Goal: Task Accomplishment & Management: Use online tool/utility

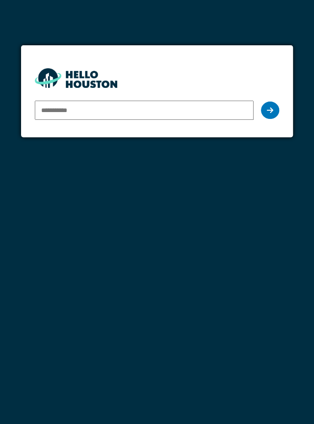
click at [191, 111] on input "email" at bounding box center [144, 110] width 218 height 19
type input "**********"
click at [269, 114] on icon at bounding box center [269, 109] width 6 height 7
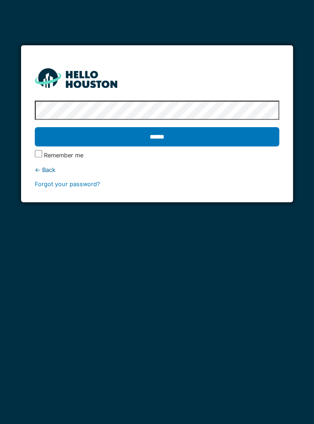
click at [67, 154] on label "Remember me" at bounding box center [63, 155] width 39 height 9
click at [231, 140] on input "******" at bounding box center [157, 136] width 244 height 19
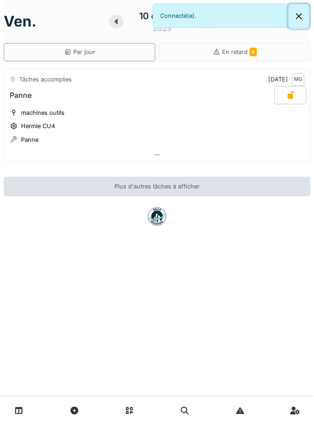
click at [293, 14] on button "Close" at bounding box center [298, 16] width 21 height 24
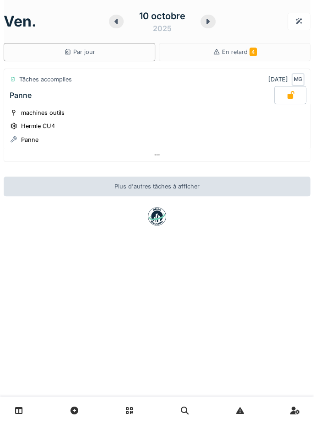
click at [255, 53] on span "4" at bounding box center [252, 52] width 7 height 9
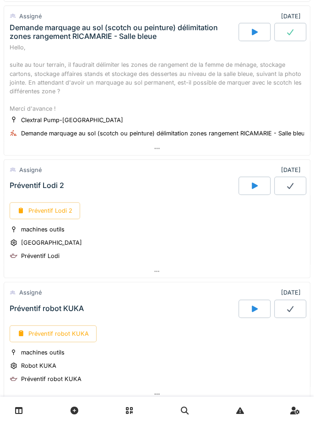
scroll to position [438, 0]
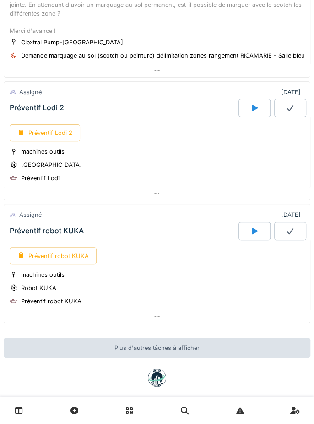
click at [75, 226] on div "Préventif robot KUKA" at bounding box center [47, 230] width 74 height 9
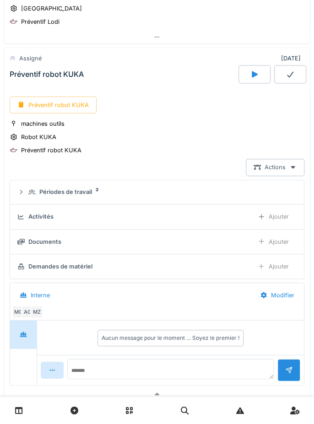
scroll to position [595, 0]
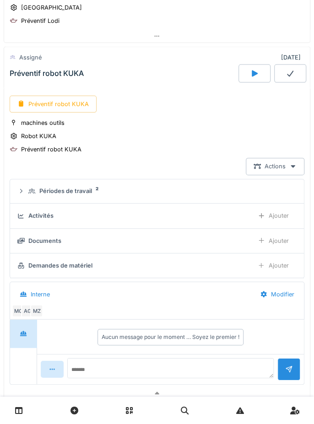
click at [80, 97] on div "Préventif robot KUKA" at bounding box center [53, 104] width 87 height 17
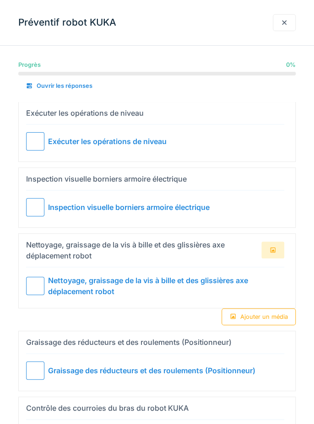
click at [34, 142] on div at bounding box center [35, 141] width 18 height 18
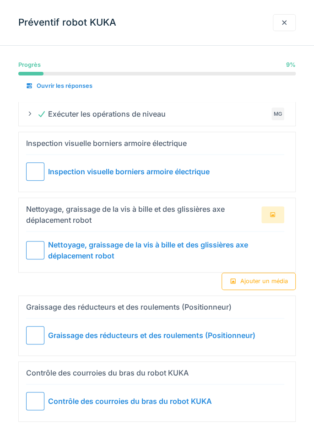
click at [26, 178] on div at bounding box center [35, 171] width 18 height 18
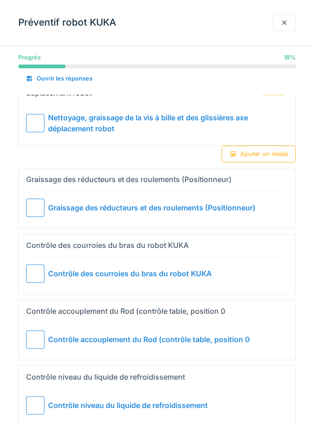
scroll to position [94, 0]
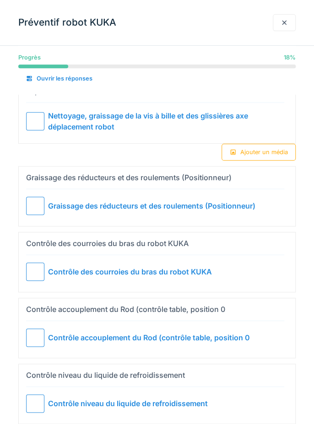
click at [35, 202] on div at bounding box center [35, 206] width 18 height 18
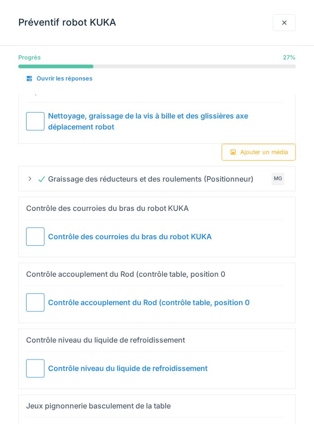
click at [40, 297] on div at bounding box center [35, 302] width 18 height 18
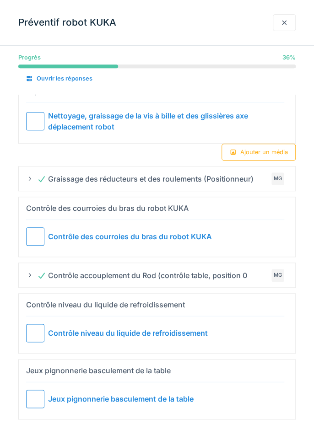
click at [39, 327] on div at bounding box center [35, 333] width 18 height 18
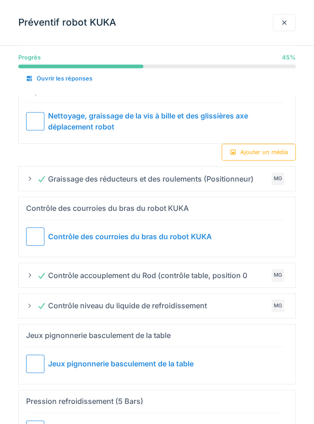
click at [32, 362] on div at bounding box center [35, 363] width 18 height 18
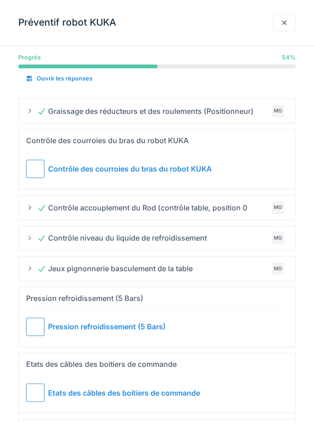
scroll to position [189, 0]
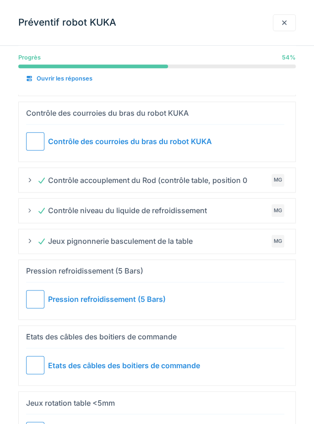
click at [39, 422] on div at bounding box center [35, 430] width 18 height 18
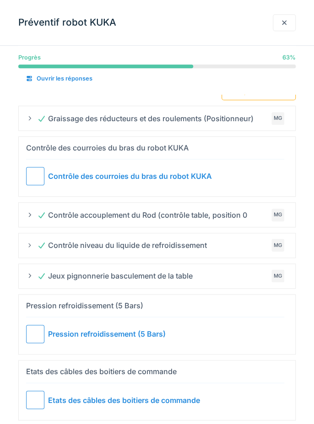
click at [37, 396] on div at bounding box center [35, 399] width 18 height 18
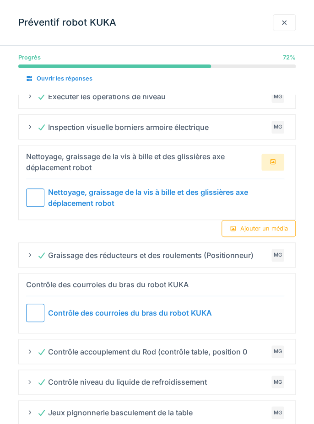
scroll to position [0, 0]
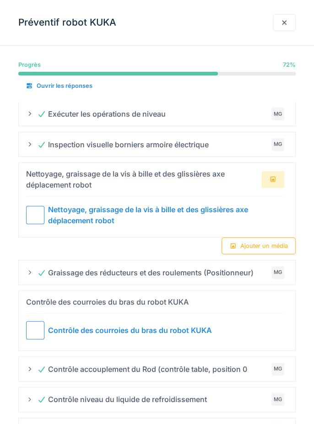
click at [49, 328] on div "Contrôle des courroies du bras du robot KUKA" at bounding box center [130, 330] width 164 height 11
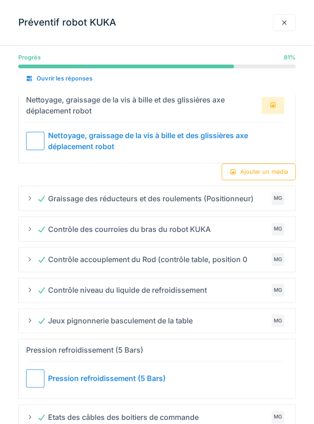
scroll to position [84, 0]
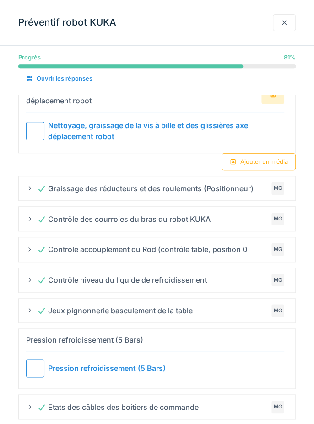
click at [39, 129] on div at bounding box center [35, 131] width 18 height 18
click at [86, 365] on div "Pression refroidissement (5 Bars)" at bounding box center [106, 367] width 117 height 11
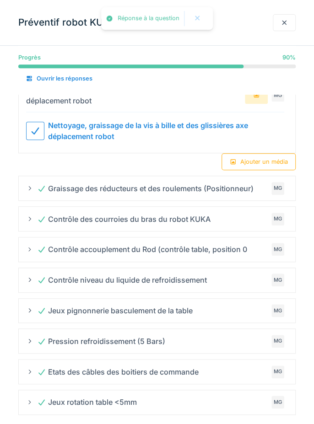
scroll to position [49, 0]
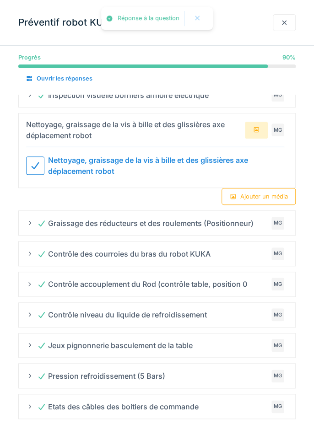
click at [25, 374] on summary "Pression refroidissement (5 Bars) MG" at bounding box center [156, 375] width 269 height 17
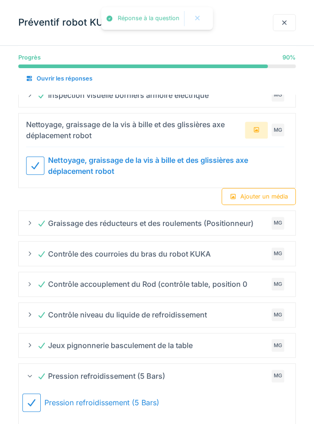
scroll to position [84, 0]
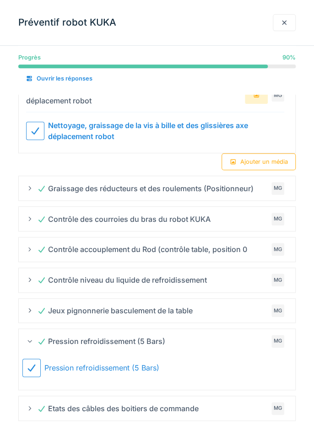
click at [30, 363] on icon at bounding box center [31, 367] width 11 height 9
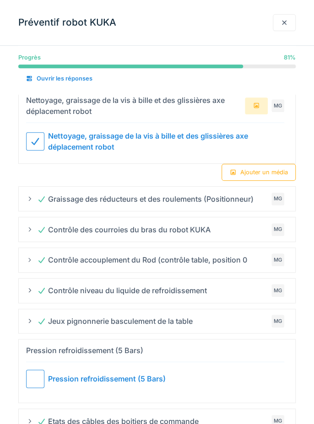
scroll to position [0, 0]
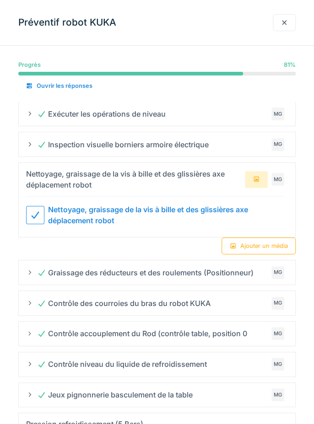
click at [251, 245] on div "Ajouter un média" at bounding box center [258, 245] width 74 height 17
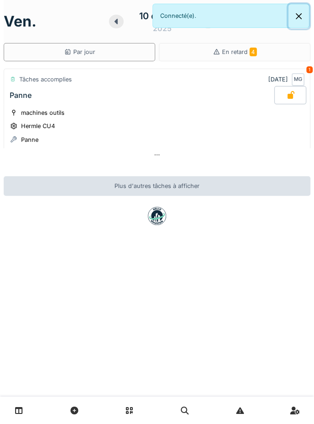
click at [294, 15] on button "Close" at bounding box center [298, 16] width 21 height 24
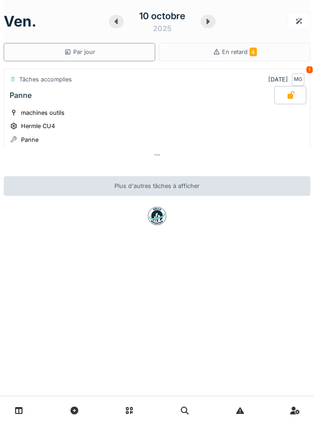
click at [254, 52] on span "4" at bounding box center [252, 52] width 7 height 9
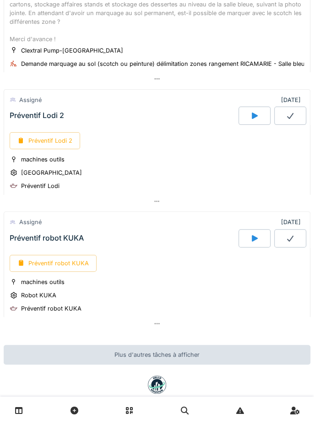
scroll to position [438, 0]
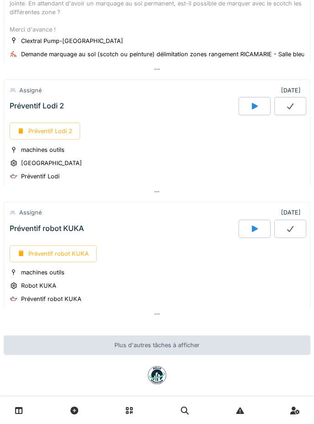
click at [75, 251] on div "Préventif robot KUKA" at bounding box center [53, 253] width 87 height 17
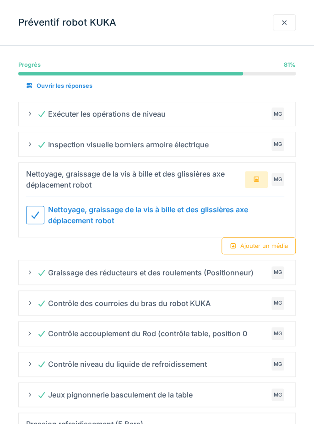
click at [257, 177] on icon at bounding box center [255, 179] width 7 height 6
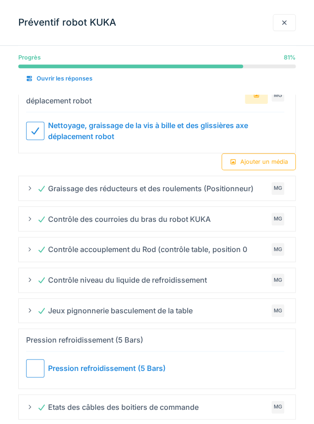
click at [42, 369] on div at bounding box center [35, 368] width 18 height 18
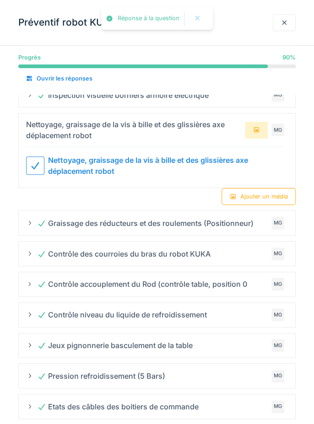
scroll to position [0, 0]
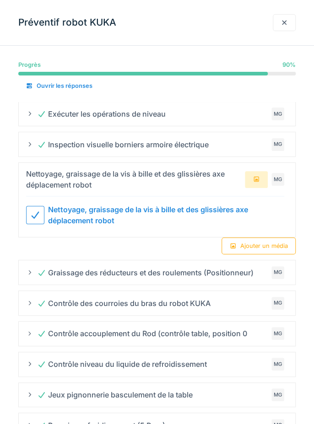
click at [89, 92] on div "Ouvrir les réponses" at bounding box center [58, 86] width 81 height 16
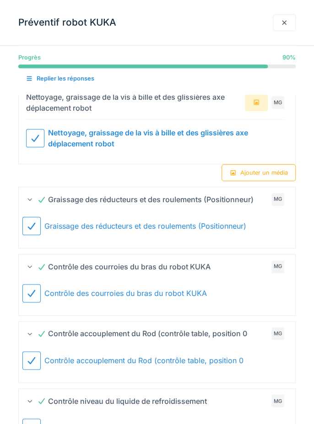
scroll to position [158, 0]
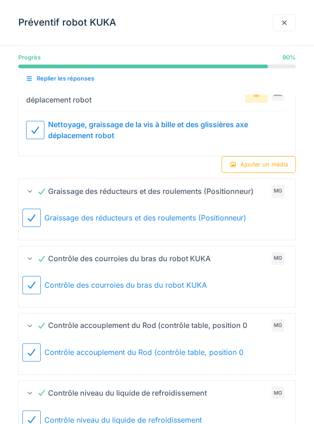
click at [274, 164] on div "Ajouter un média" at bounding box center [258, 164] width 74 height 17
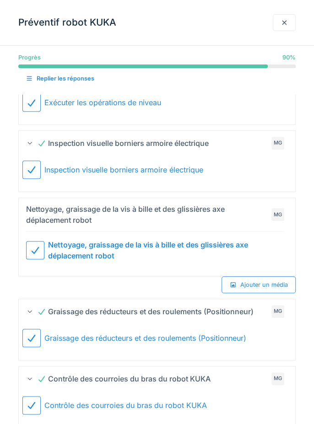
scroll to position [0, 0]
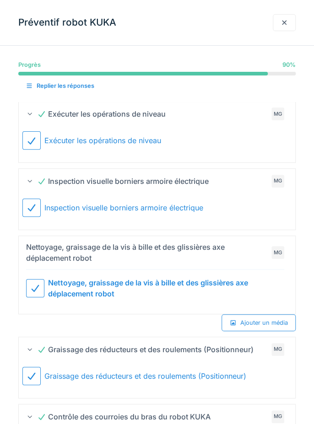
click at [80, 92] on div "Replier les réponses" at bounding box center [59, 86] width 83 height 16
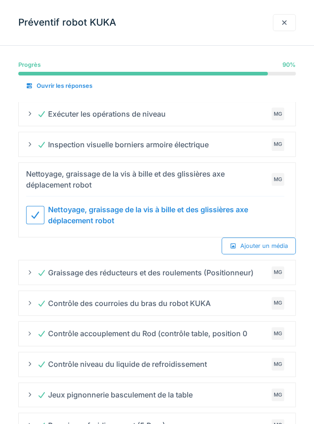
click at [32, 220] on div at bounding box center [35, 215] width 18 height 18
click at [38, 217] on div at bounding box center [35, 215] width 18 height 18
click at [274, 245] on div "Ajouter un média" at bounding box center [258, 245] width 74 height 17
click at [286, 26] on div at bounding box center [283, 22] width 7 height 9
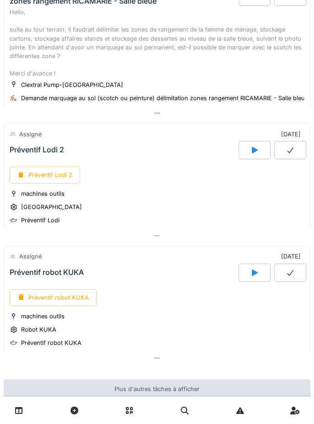
click at [86, 263] on div "Préventif robot KUKA" at bounding box center [123, 272] width 230 height 18
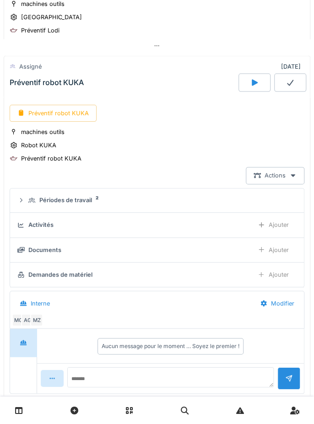
scroll to position [595, 0]
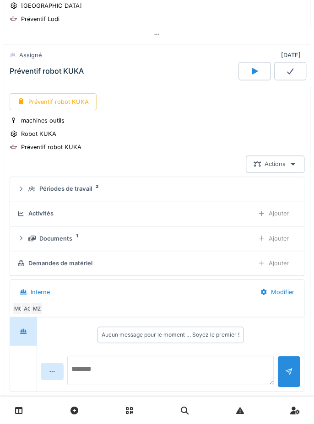
click at [164, 356] on textarea at bounding box center [170, 370] width 206 height 29
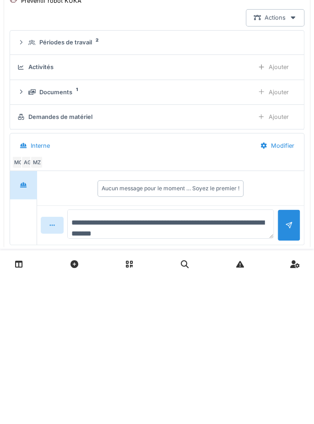
type textarea "**********"
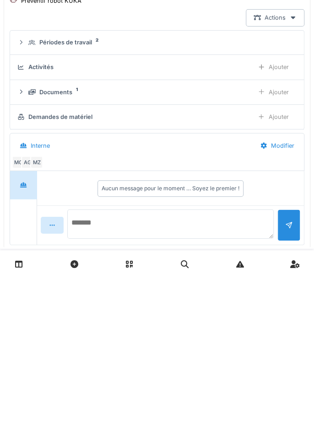
scroll to position [0, 0]
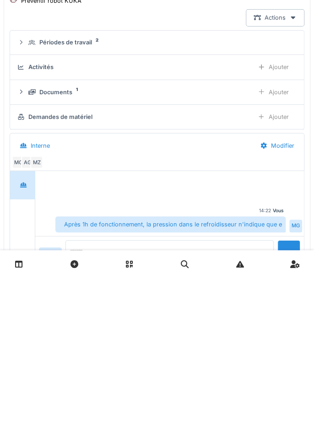
click at [260, 362] on div "Après 1h de fonctionnement, la pression dans le refroidisseur n'indique que e" at bounding box center [170, 370] width 230 height 16
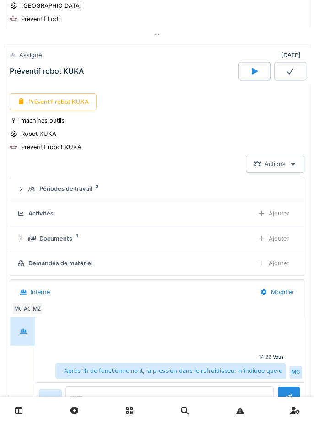
click at [249, 362] on div "Après 1h de fonctionnement, la pression dans le refroidisseur n'indique que e" at bounding box center [170, 370] width 230 height 16
click at [258, 323] on div at bounding box center [169, 334] width 265 height 23
click at [256, 362] on div "Après 1h de fonctionnement, la pression dans le refroidisseur n'indique que e" at bounding box center [170, 370] width 230 height 16
click at [272, 302] on div "MG AG MZ" at bounding box center [155, 308] width 286 height 13
click at [245, 386] on textarea at bounding box center [169, 396] width 208 height 20
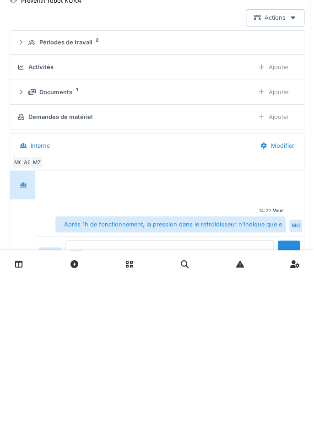
click at [284, 283] on div "Modifier" at bounding box center [277, 291] width 50 height 17
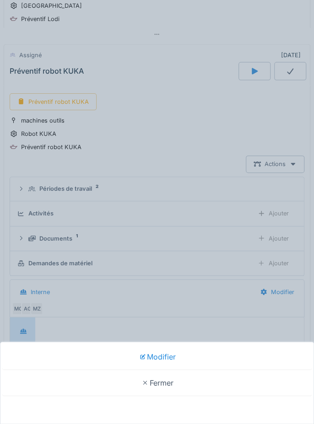
click at [265, 358] on div "Modifier" at bounding box center [156, 357] width 309 height 26
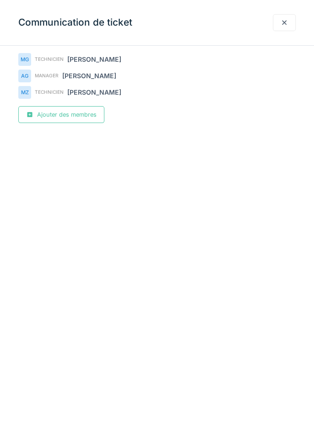
click at [105, 63] on div "[PERSON_NAME]" at bounding box center [94, 59] width 54 height 10
click at [84, 55] on div "[PERSON_NAME]" at bounding box center [94, 59] width 54 height 10
click at [276, 23] on div at bounding box center [283, 22] width 23 height 17
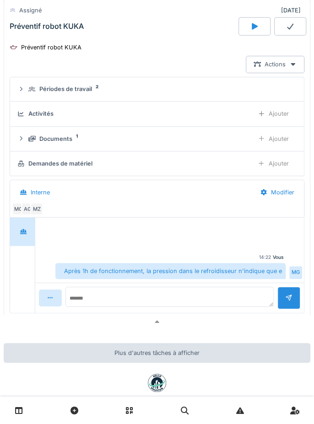
scroll to position [699, 0]
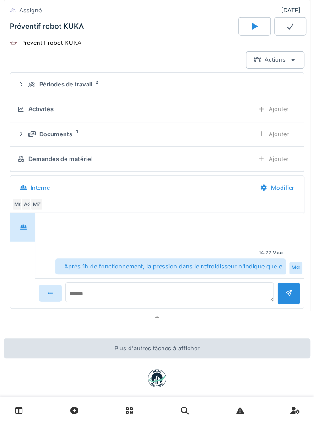
click at [49, 290] on icon at bounding box center [50, 293] width 7 height 6
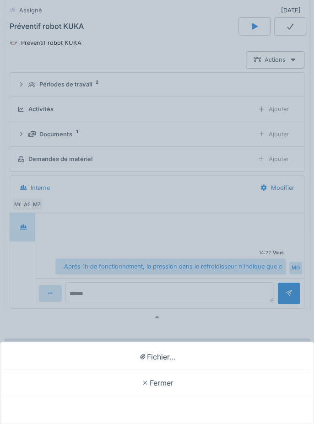
click at [186, 384] on div "Fermer" at bounding box center [156, 383] width 309 height 26
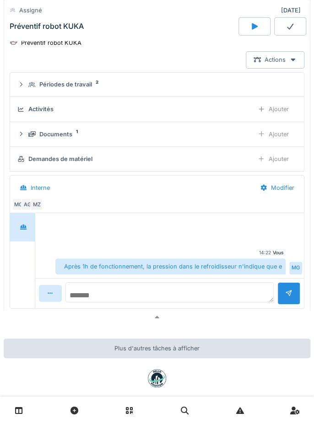
click at [168, 282] on textarea at bounding box center [169, 292] width 208 height 20
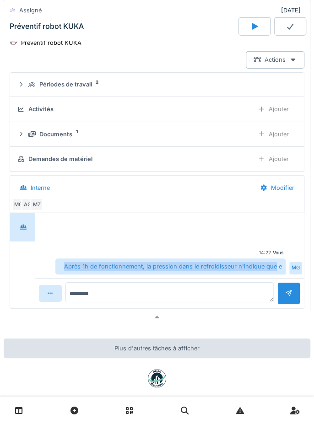
copy div "Après 1h de fonctionnement, la pression dans le refroidisseur n'indique que"
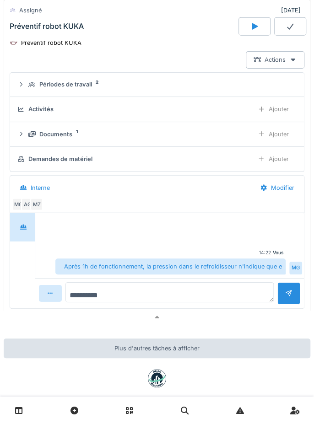
click at [71, 282] on textarea "*********" at bounding box center [169, 292] width 208 height 20
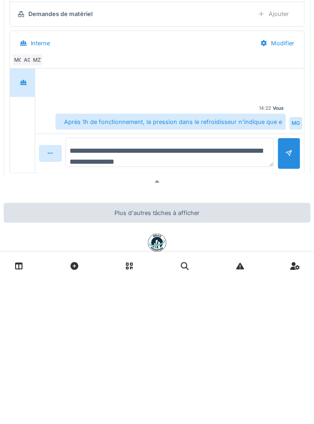
click at [219, 294] on textarea "**********" at bounding box center [169, 296] width 208 height 29
click at [166, 282] on textarea "**********" at bounding box center [169, 296] width 208 height 29
click at [238, 295] on textarea "**********" at bounding box center [169, 296] width 208 height 29
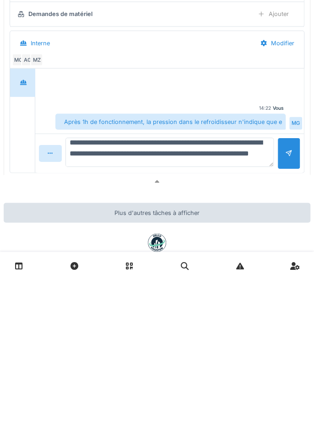
type textarea "**********"
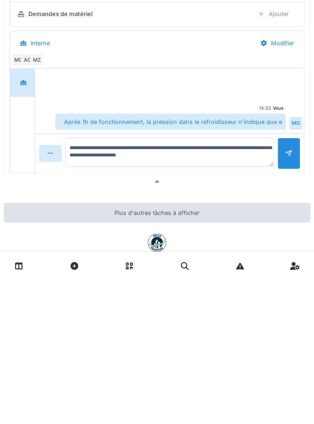
click at [293, 282] on div at bounding box center [288, 298] width 23 height 32
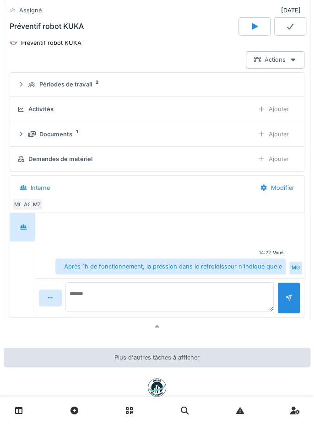
scroll to position [0, 0]
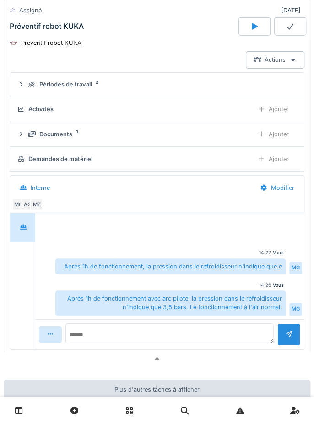
click at [296, 28] on div at bounding box center [290, 26] width 32 height 18
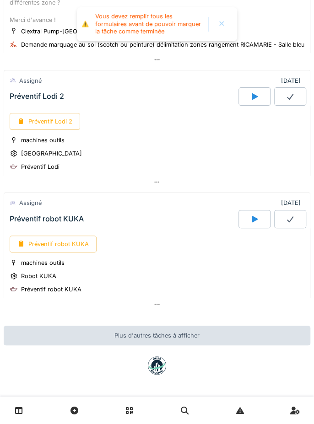
scroll to position [438, 0]
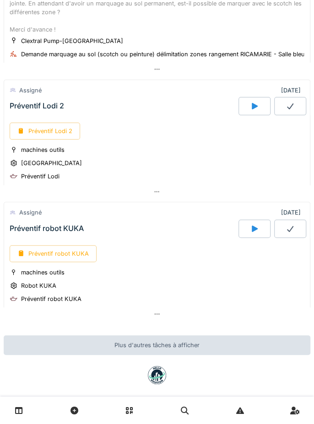
click at [69, 245] on div "Préventif robot KUKA" at bounding box center [53, 253] width 87 height 17
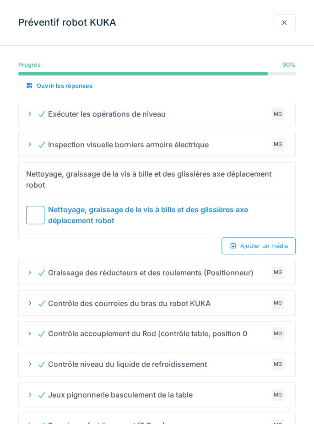
click at [41, 215] on div at bounding box center [35, 215] width 18 height 18
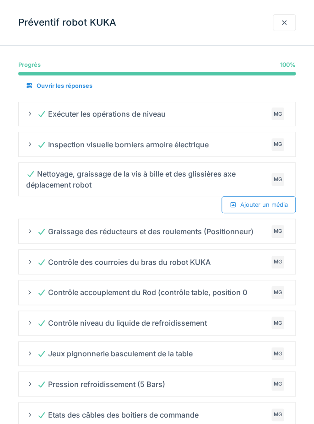
click at [284, 26] on div at bounding box center [283, 22] width 7 height 9
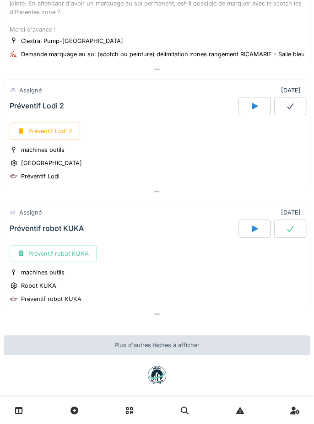
click at [294, 220] on div at bounding box center [290, 228] width 32 height 18
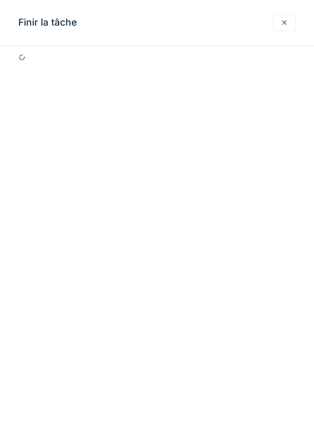
scroll to position [595, 0]
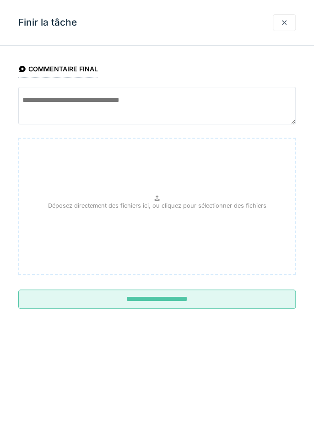
click at [148, 99] on textarea at bounding box center [156, 105] width 277 height 37
type textarea "**********"
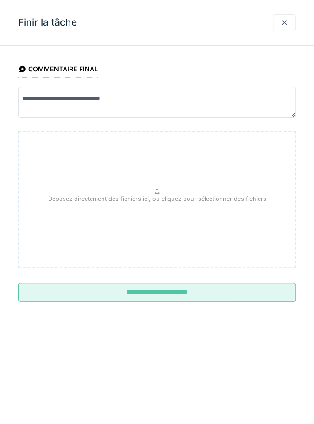
click at [237, 299] on input "**********" at bounding box center [156, 291] width 277 height 19
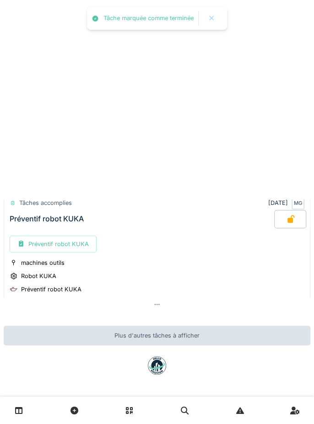
scroll to position [438, 0]
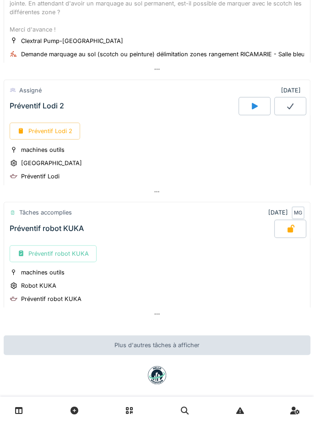
click at [47, 294] on div "Préventif robot KUKA" at bounding box center [51, 298] width 60 height 9
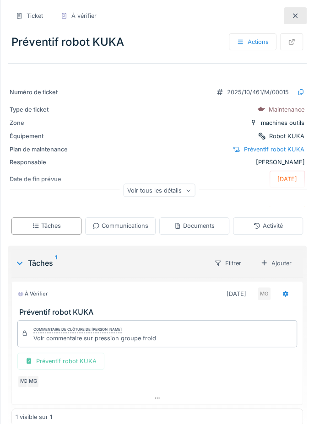
click at [149, 224] on div "Communications" at bounding box center [120, 225] width 70 height 17
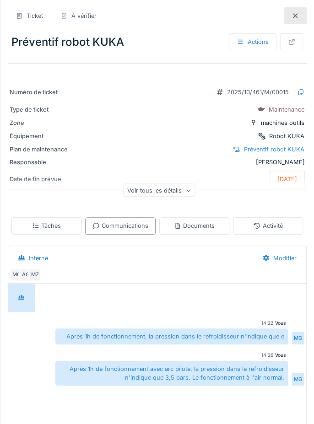
scroll to position [10, 0]
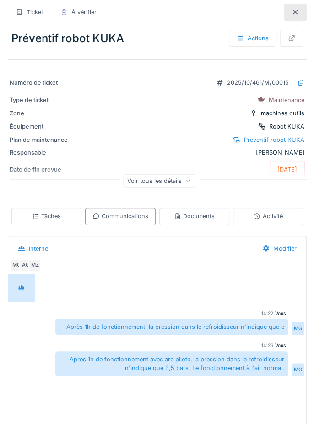
click at [302, 9] on div at bounding box center [294, 12] width 23 height 17
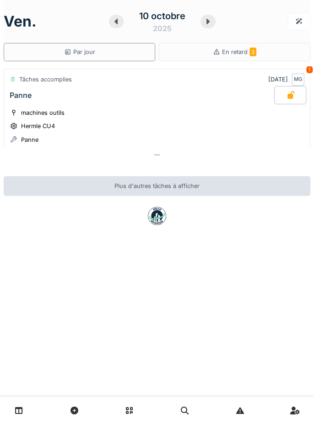
click at [256, 53] on div "En retard 3" at bounding box center [234, 52] width 151 height 18
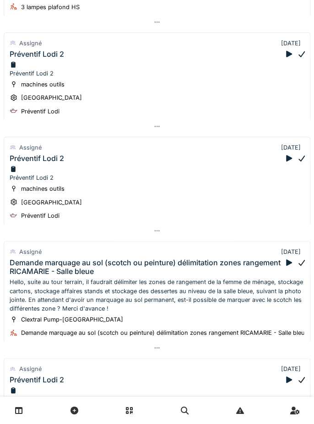
scroll to position [78, 0]
click at [56, 77] on div "Préventif Lodi 2" at bounding box center [157, 68] width 294 height 17
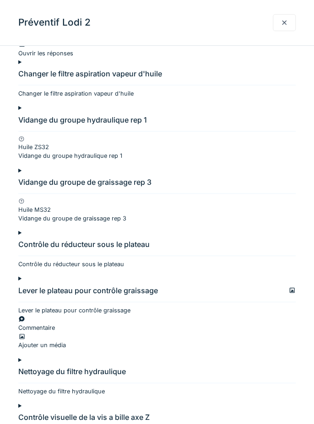
scroll to position [0, 0]
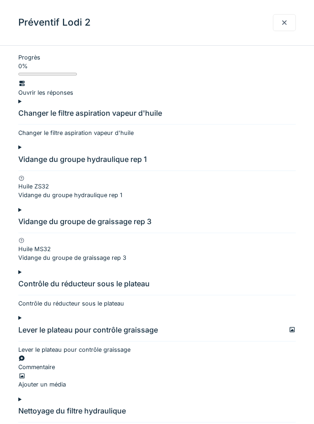
click at [39, 128] on div at bounding box center [156, 128] width 277 height 0
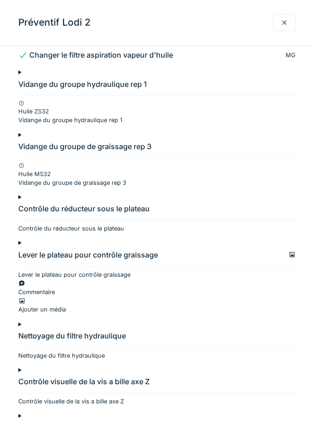
scroll to position [67, 0]
click at [37, 178] on div at bounding box center [156, 178] width 277 height 0
